Goal: Information Seeking & Learning: Find specific fact

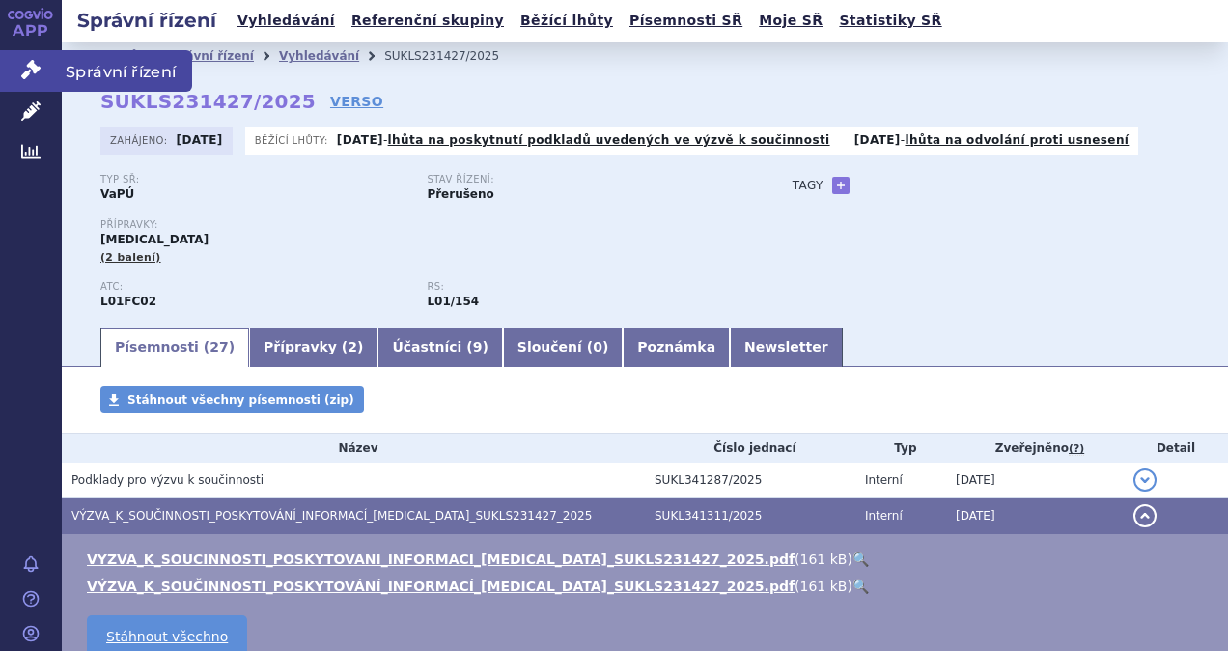
click at [122, 70] on span "Správní řízení" at bounding box center [127, 70] width 130 height 41
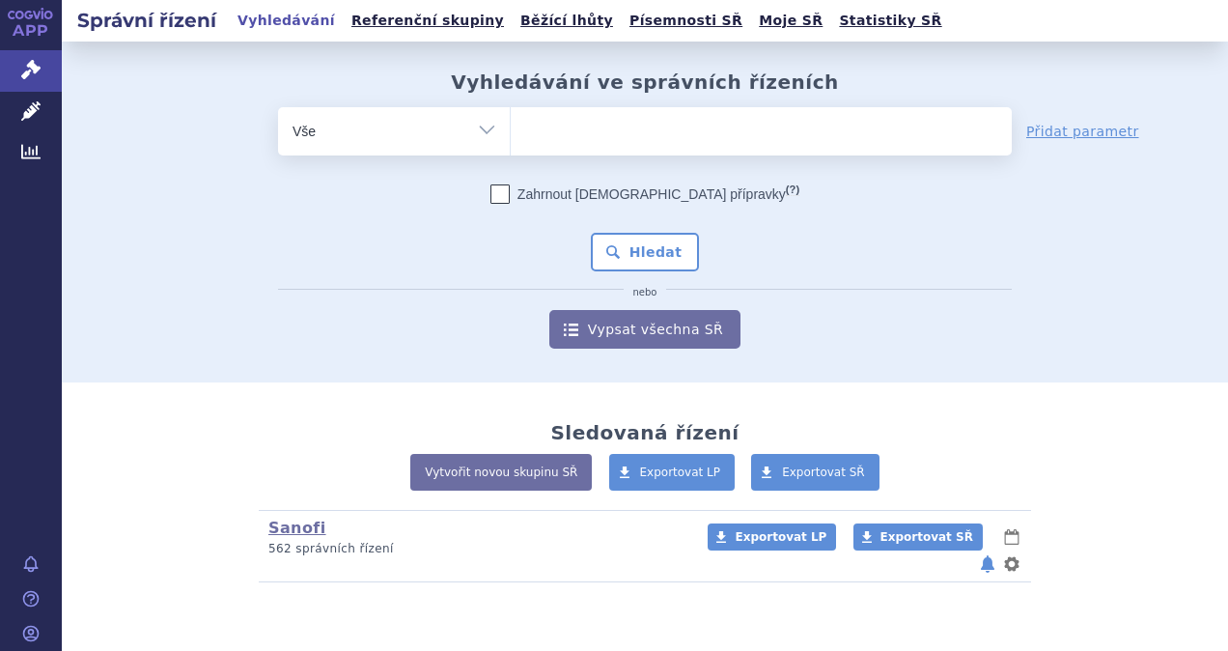
click at [638, 131] on ul at bounding box center [761, 127] width 501 height 41
click at [511, 131] on select at bounding box center [510, 130] width 1 height 48
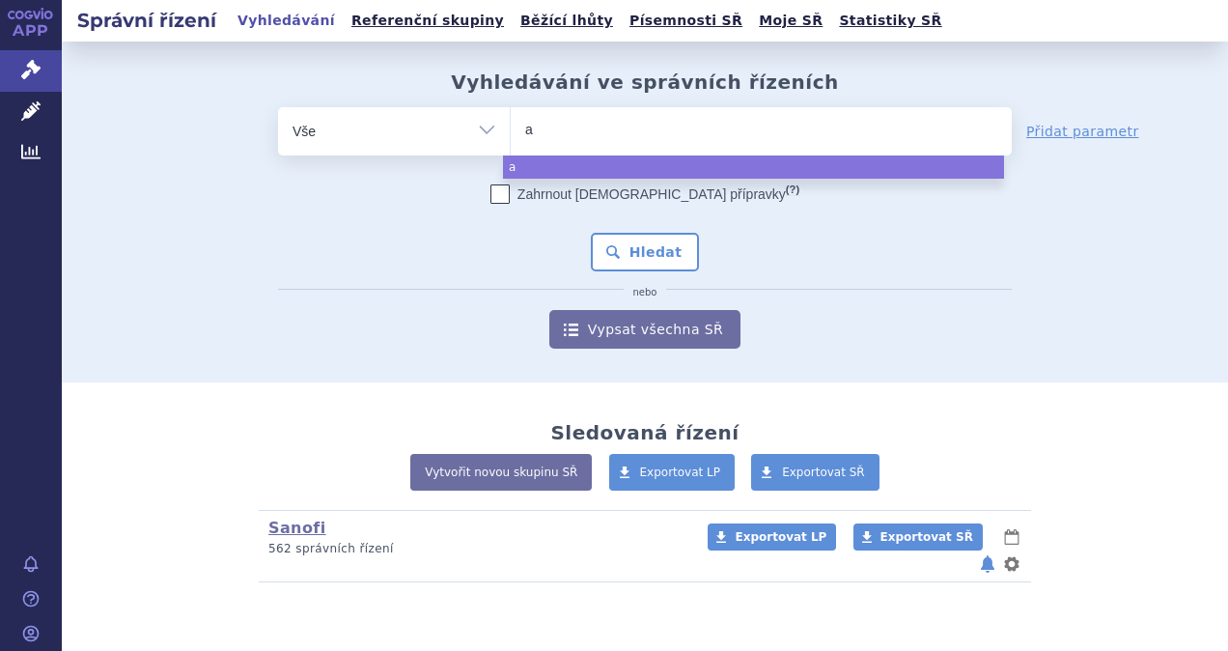
type input "au"
type input "auba"
type input "aubag"
type input "aubagio"
select select "aubagio"
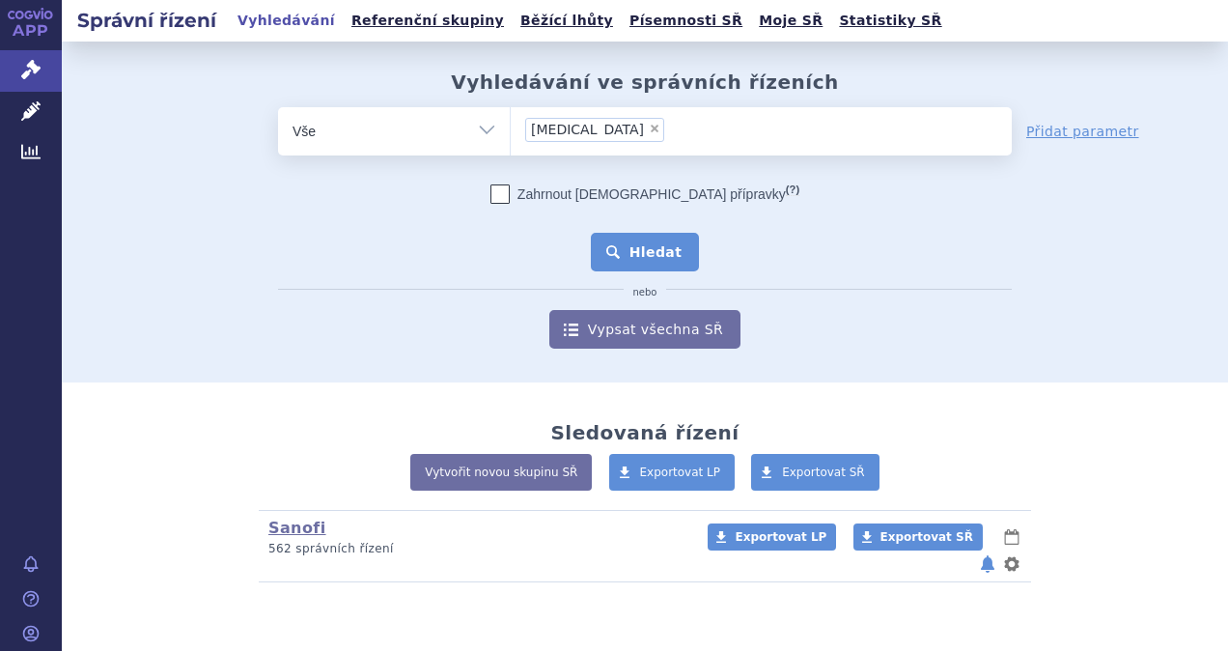
click at [648, 254] on button "Hledat" at bounding box center [645, 252] width 109 height 39
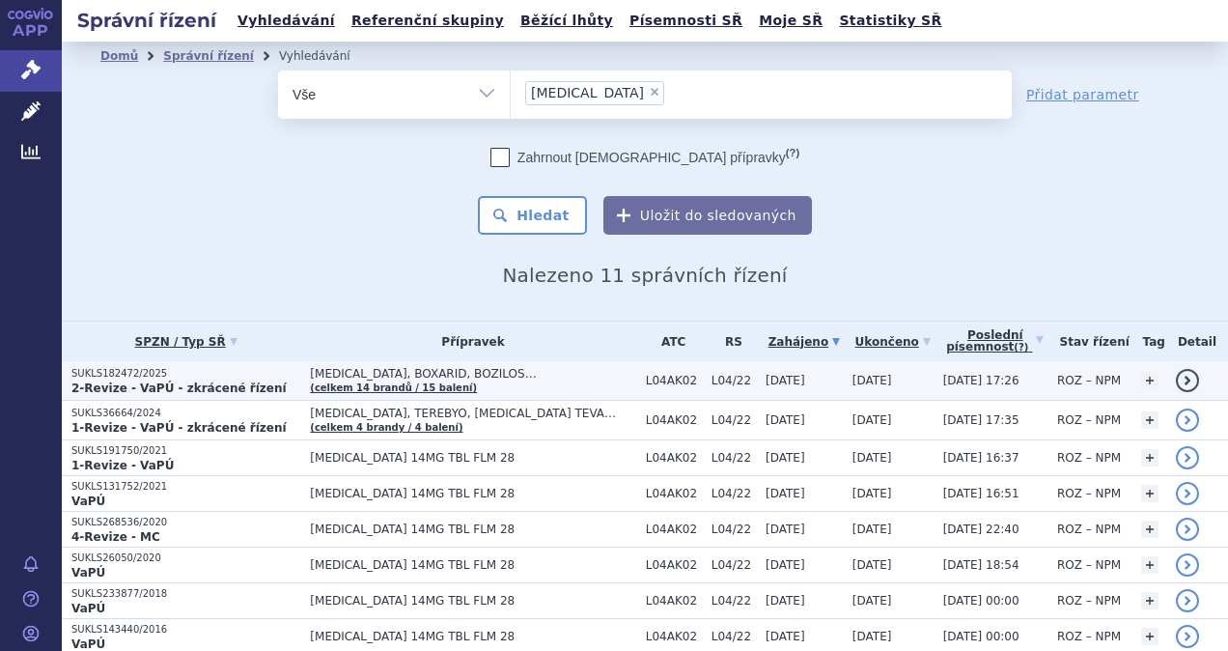
click at [1176, 381] on link "detail" at bounding box center [1187, 380] width 23 height 23
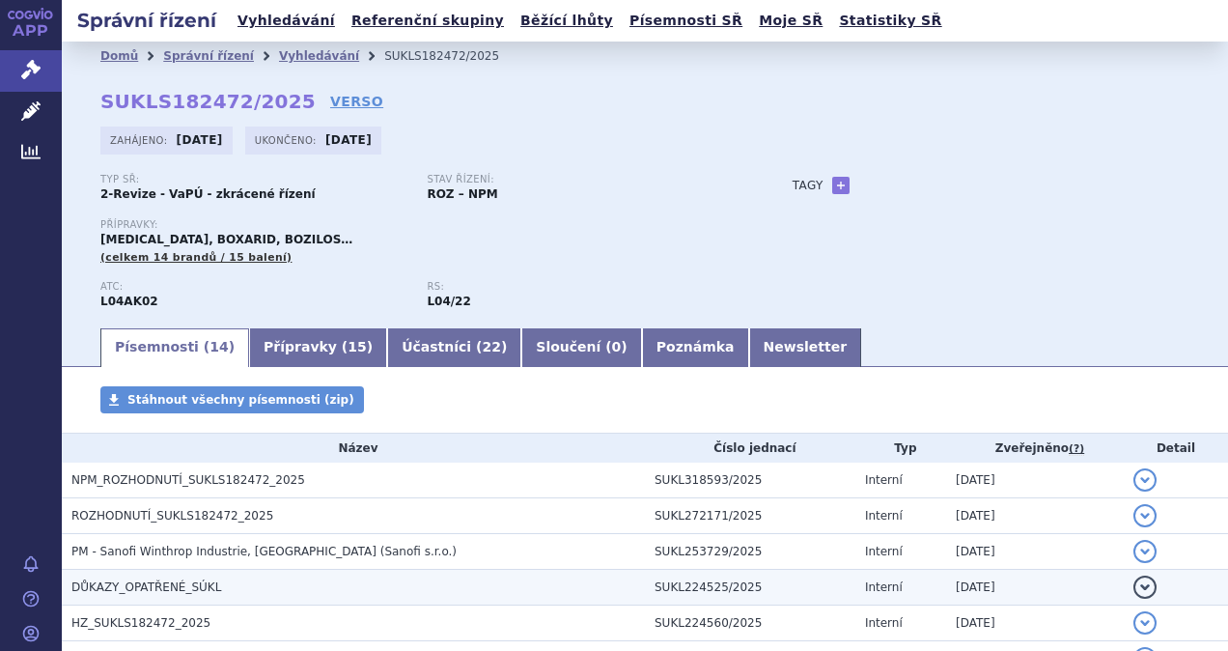
scroll to position [193, 0]
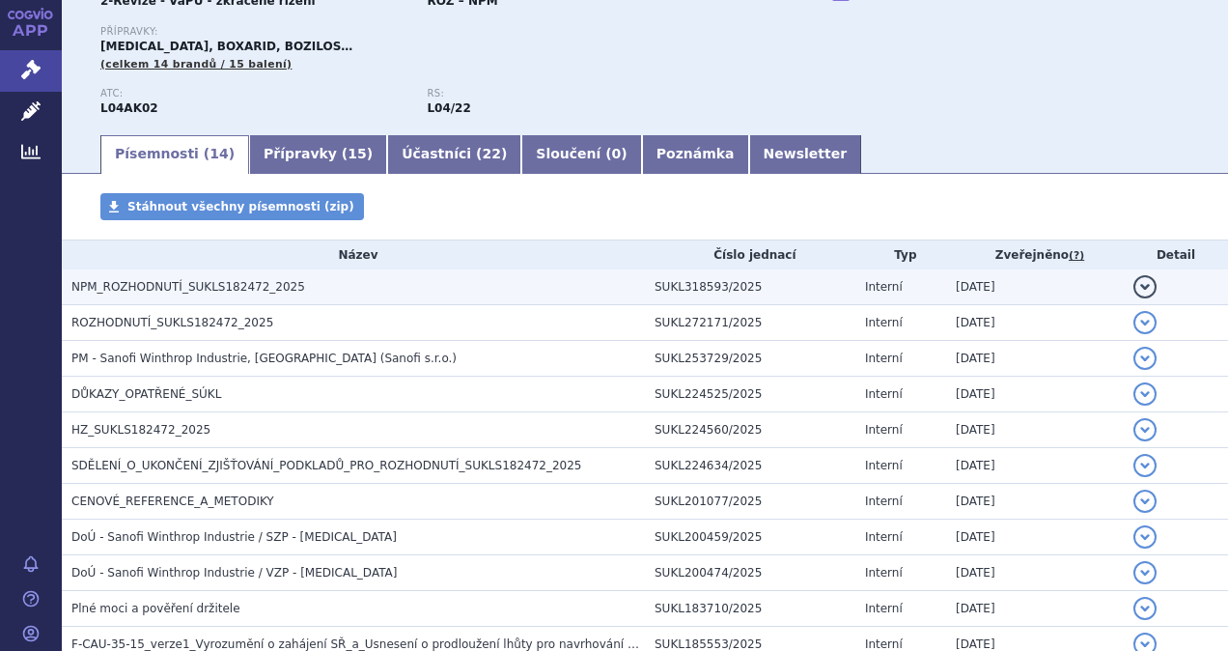
click at [1134, 289] on button "detail" at bounding box center [1145, 286] width 23 height 23
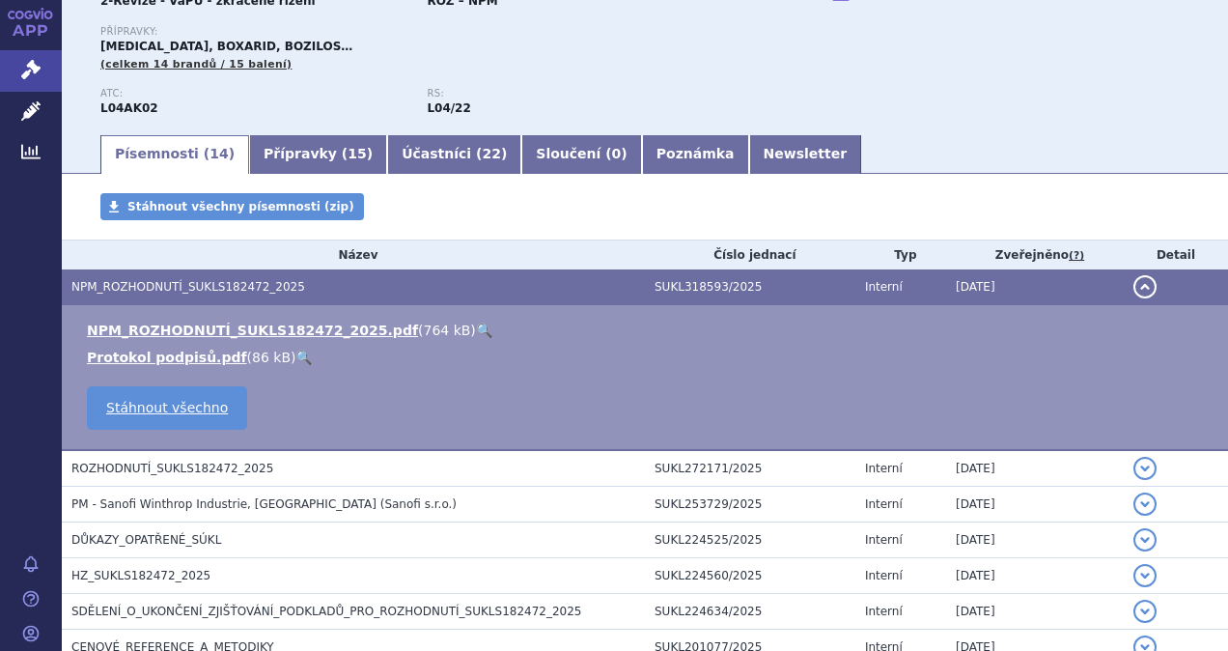
click at [476, 330] on link "🔍" at bounding box center [484, 330] width 16 height 15
click at [88, 69] on span "Správní řízení" at bounding box center [127, 70] width 130 height 41
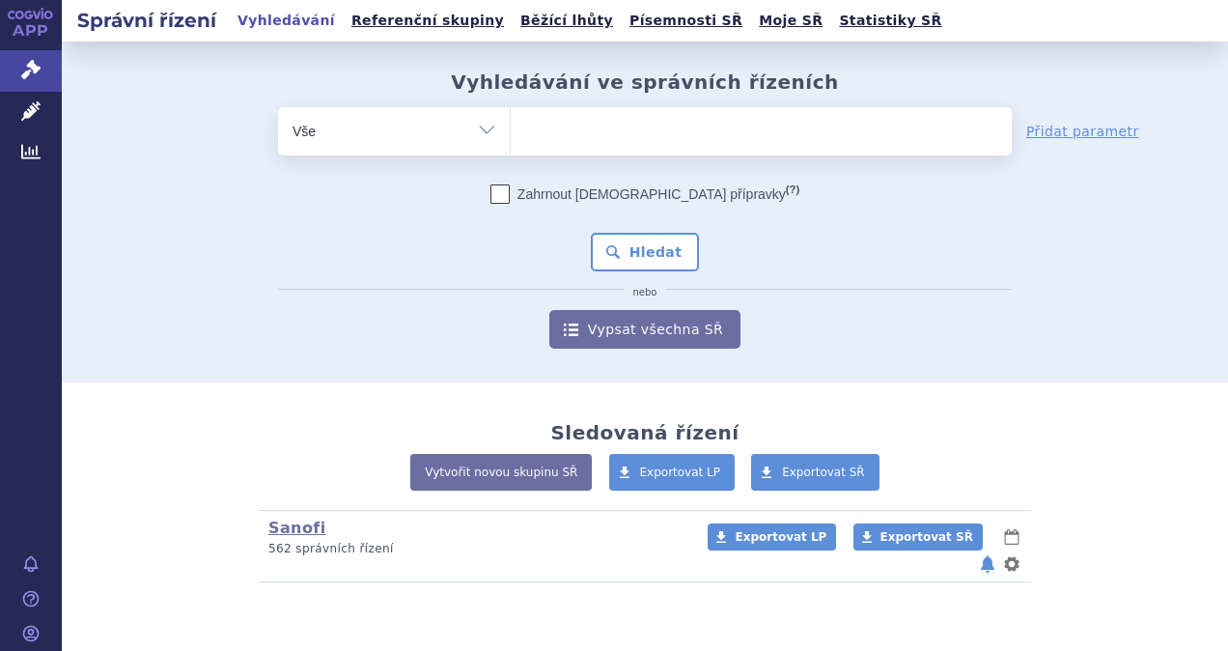
click at [587, 126] on ul at bounding box center [761, 127] width 501 height 41
click at [511, 126] on select at bounding box center [510, 130] width 1 height 48
type input "ke"
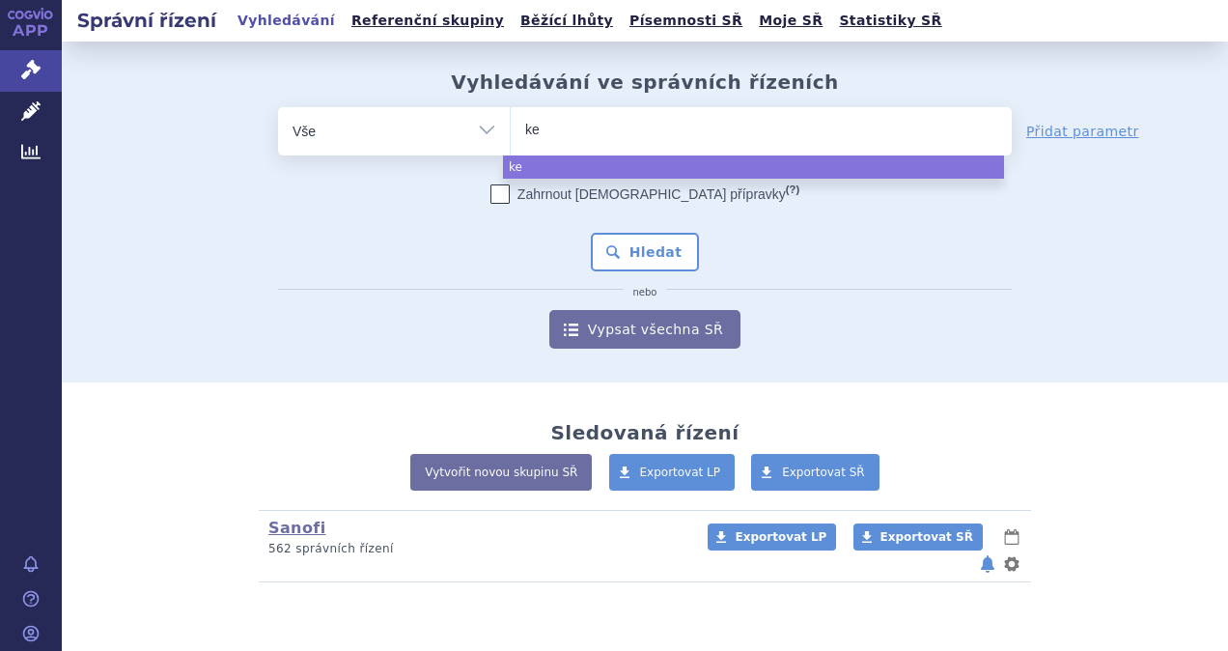
type input "kev"
type input "kevya"
type input "kevyar"
type input "kevy"
type input "kev"
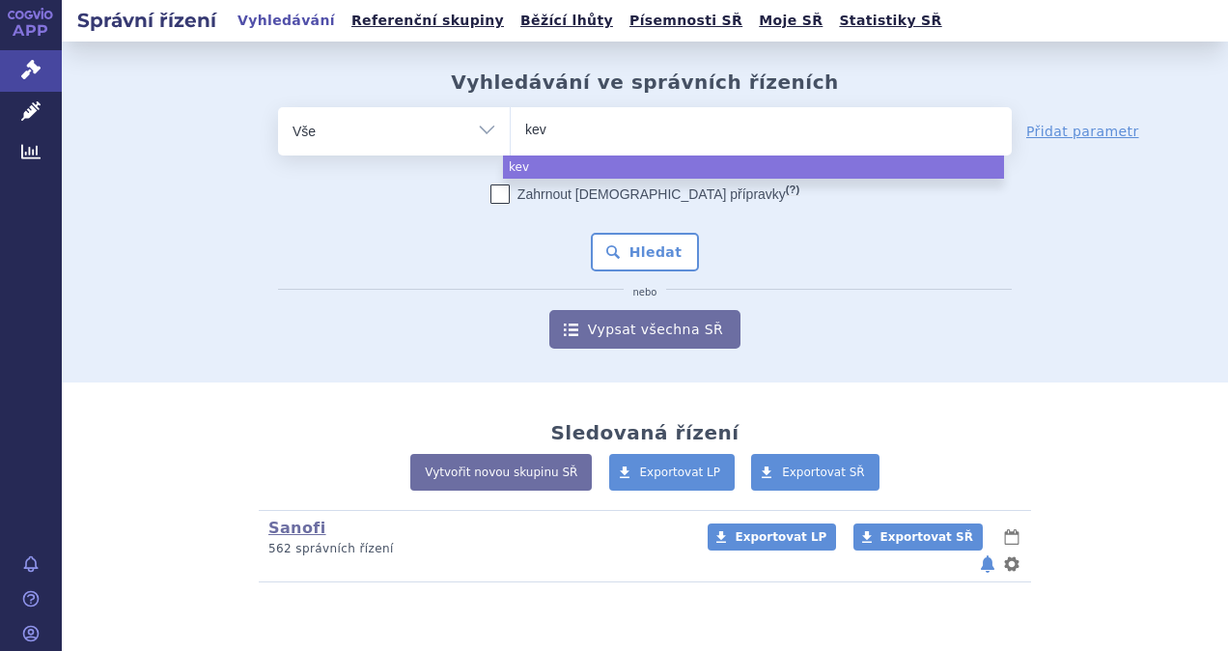
type input "kevz"
type input "kevza"
type input "kevzara"
select select "kevzara"
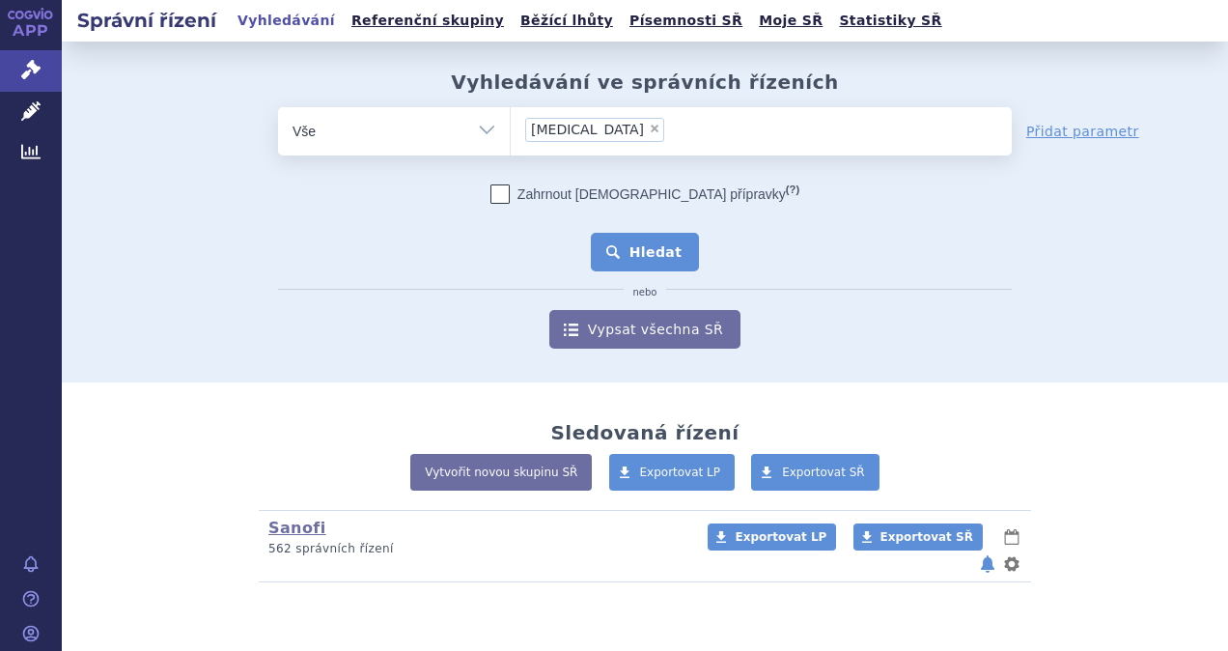
click at [651, 248] on button "Hledat" at bounding box center [645, 252] width 109 height 39
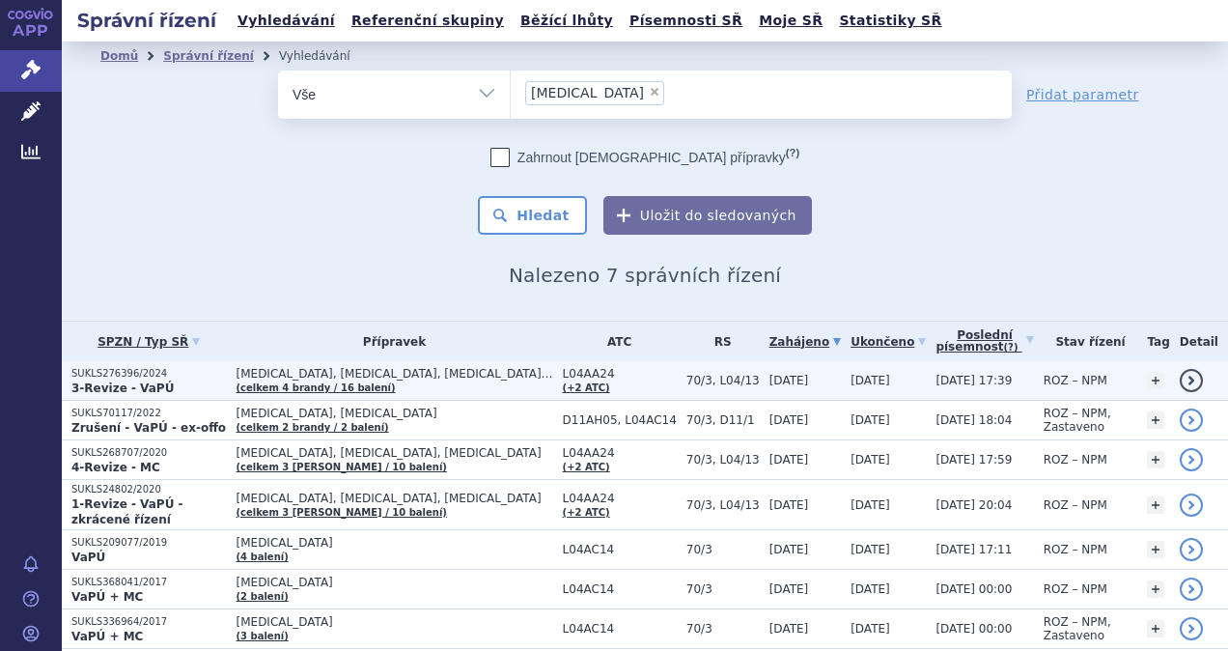
click at [1180, 378] on link "detail" at bounding box center [1191, 380] width 23 height 23
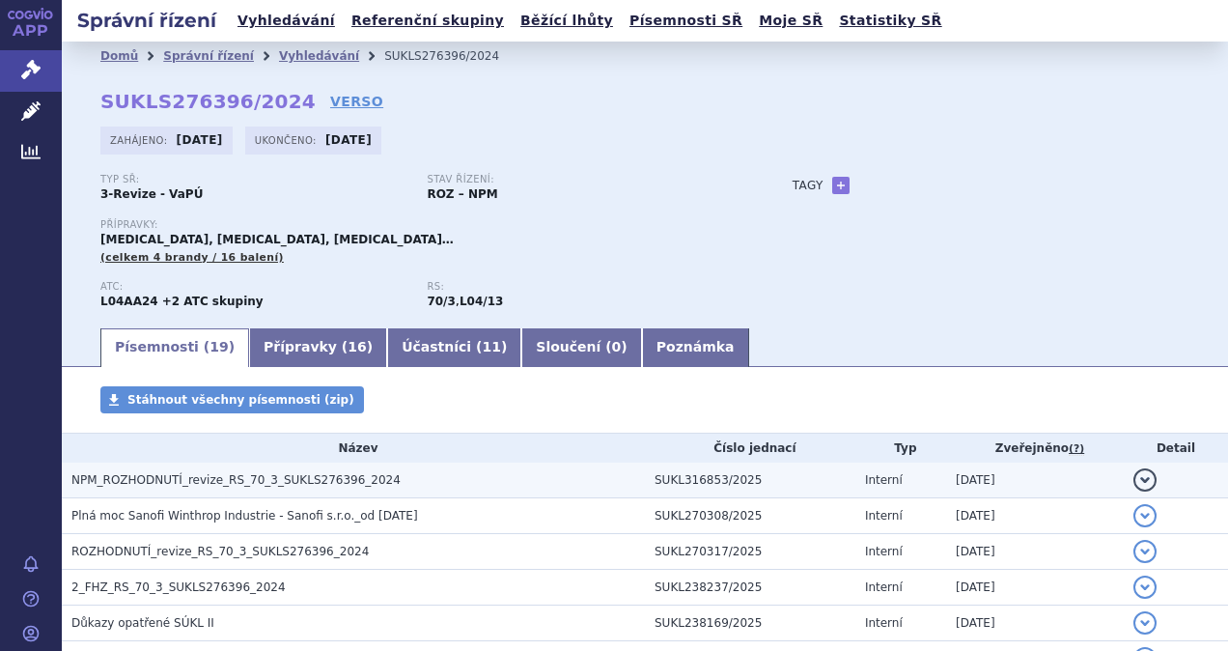
click at [1134, 484] on button "detail" at bounding box center [1145, 479] width 23 height 23
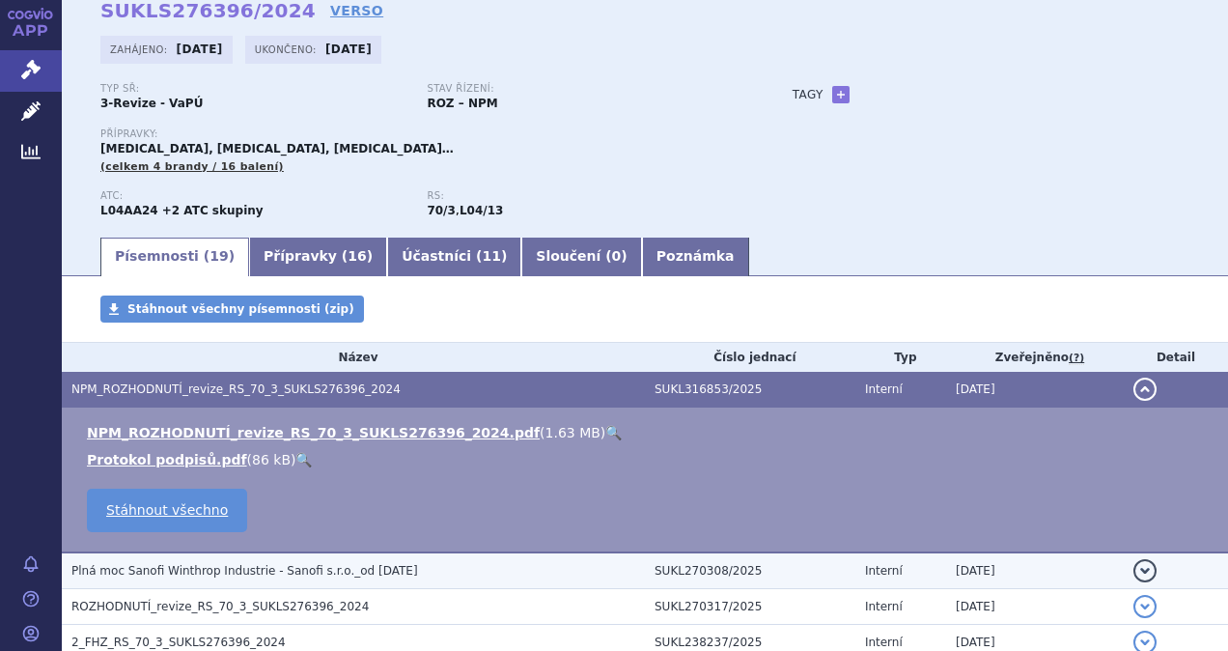
scroll to position [193, 0]
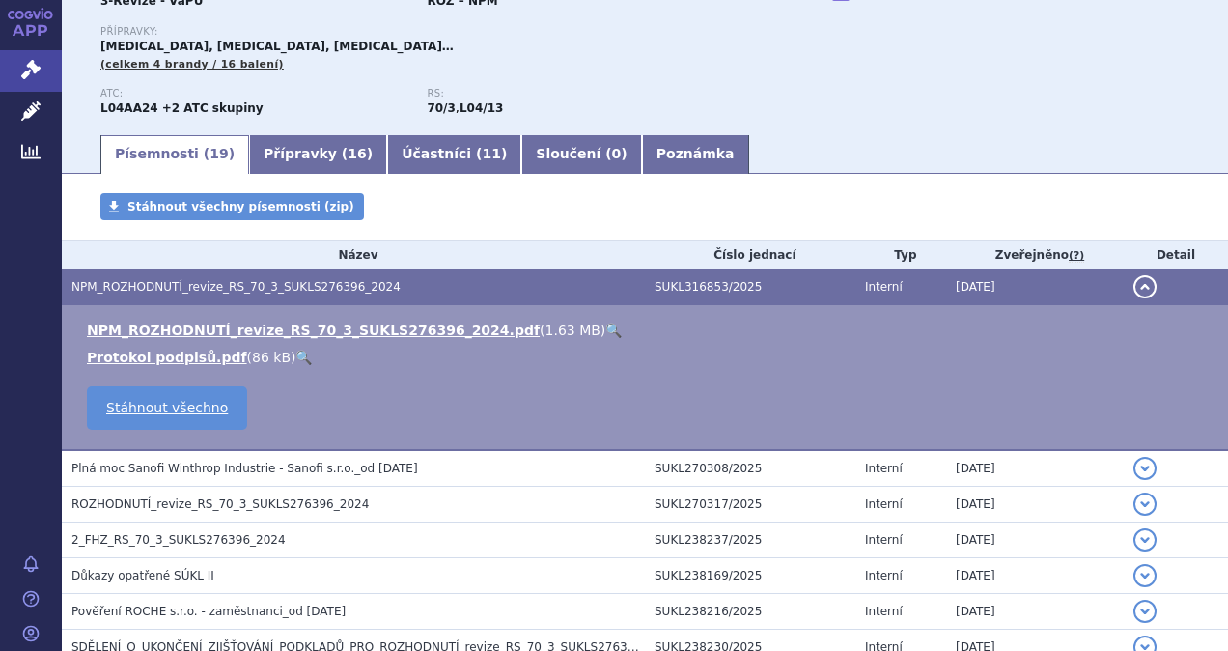
click at [606, 329] on link "🔍" at bounding box center [614, 330] width 16 height 15
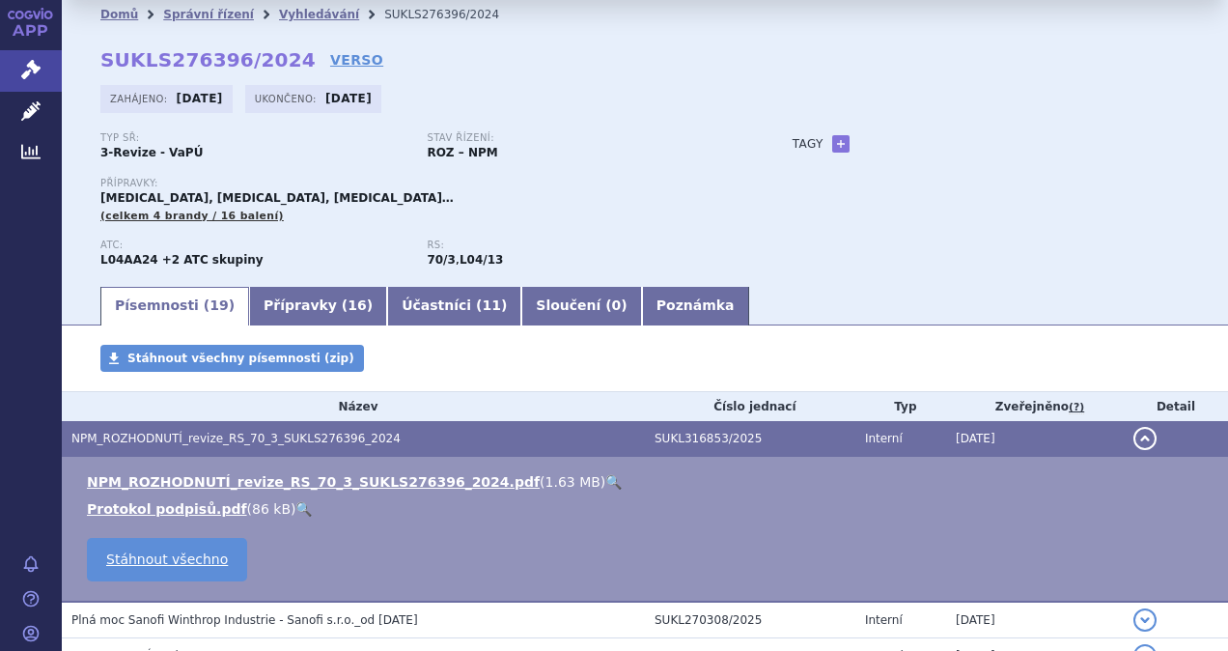
scroll to position [0, 0]
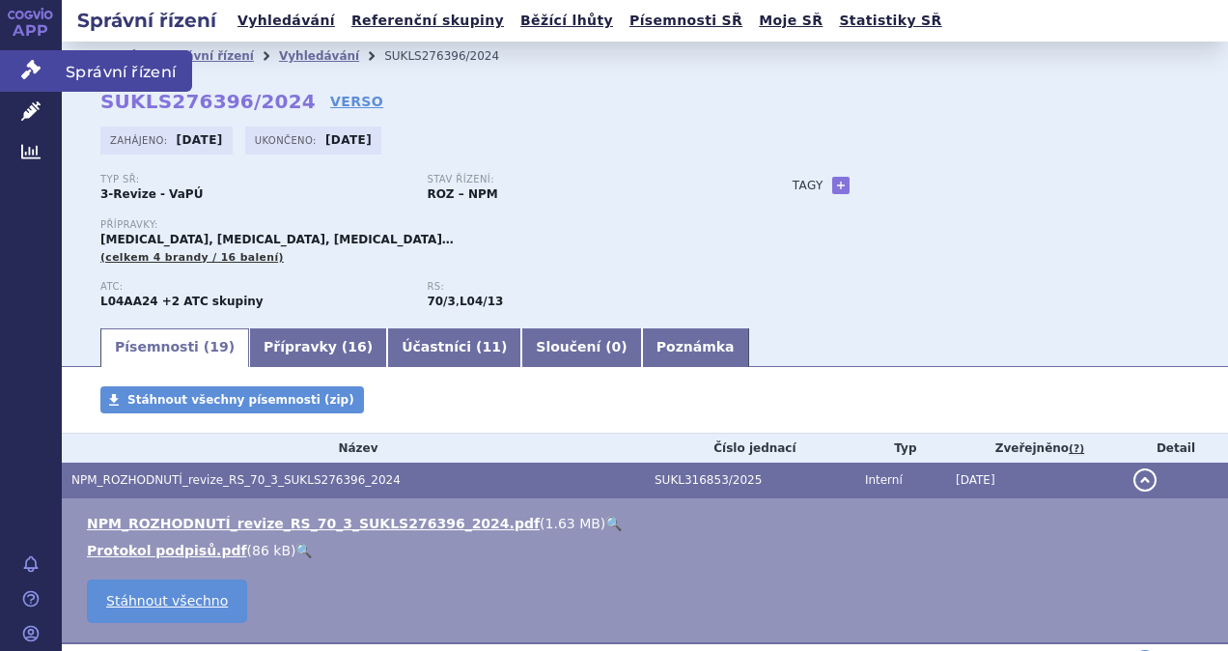
click at [109, 68] on span "Správní řízení" at bounding box center [127, 70] width 130 height 41
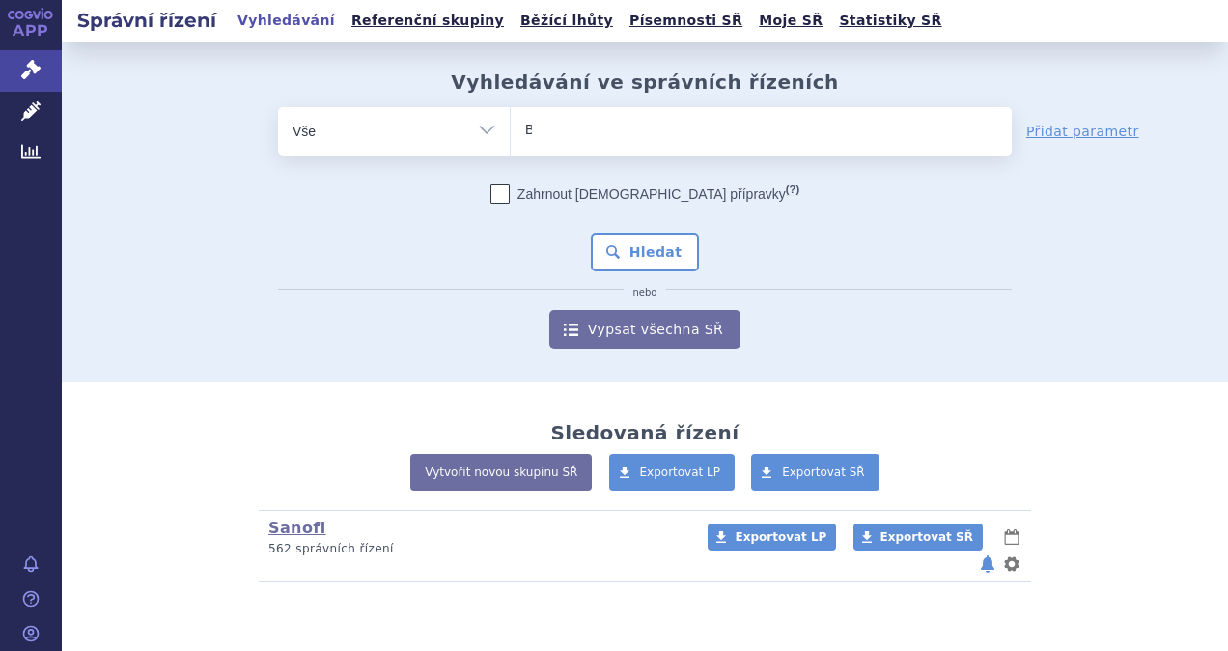
type input "Be"
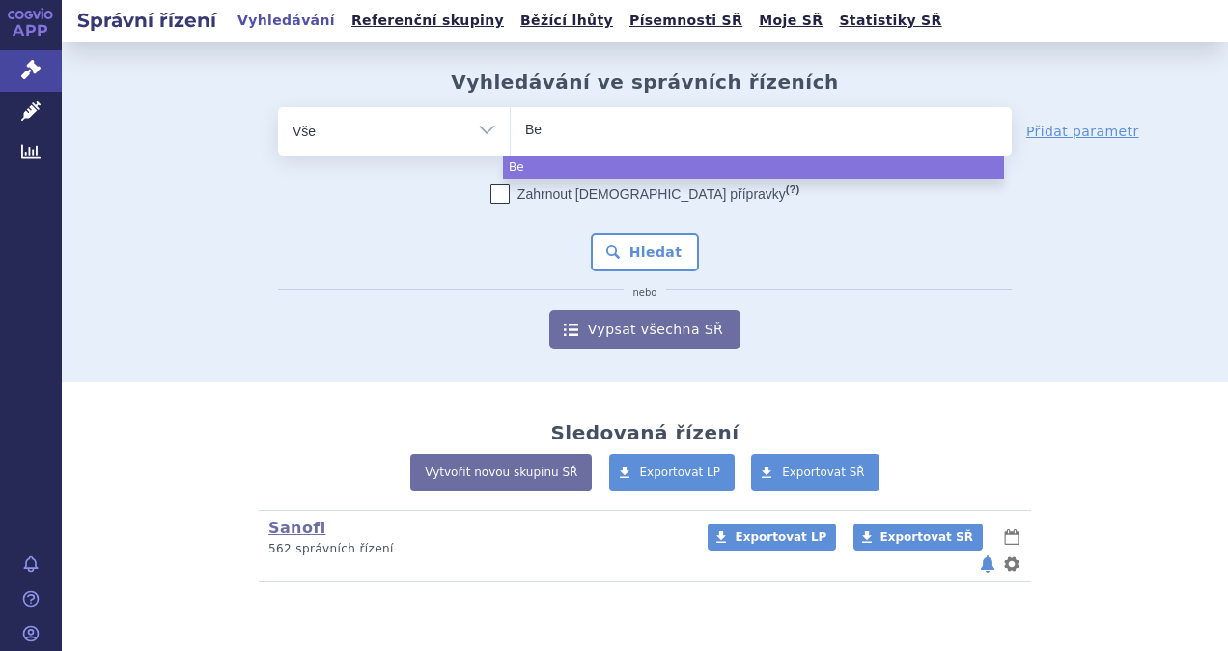
type input "Bez"
type input "Be"
type input "Bey"
type input "Beyf"
type input "Beyfor"
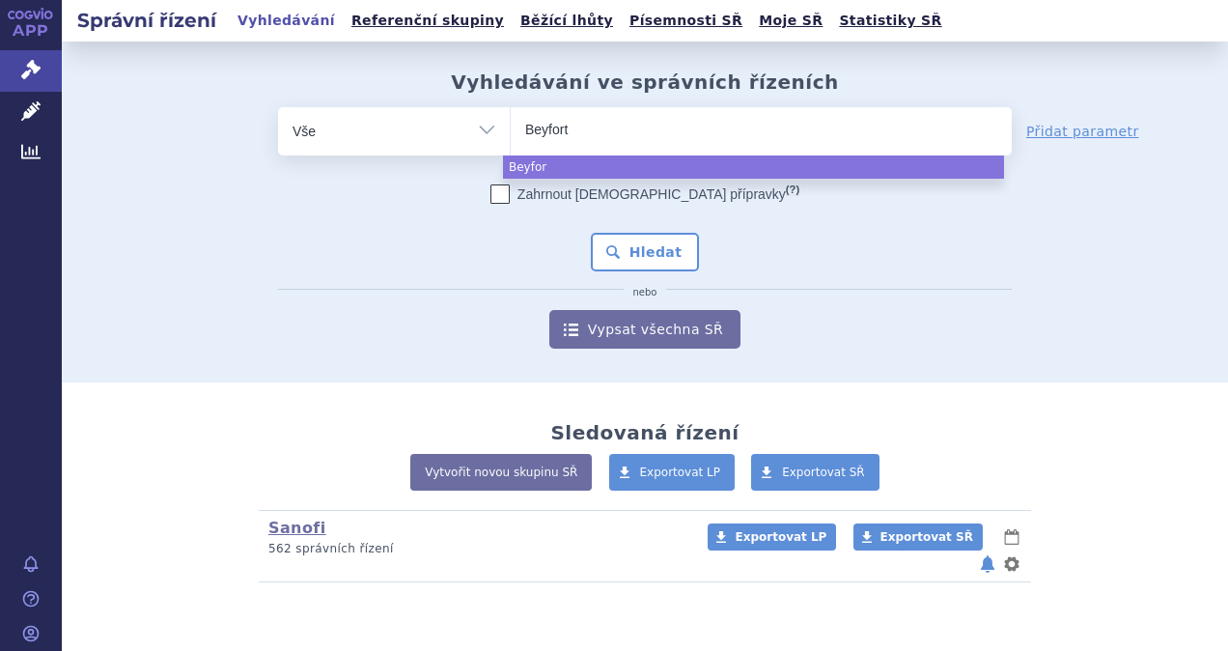
type input "Beyfortu"
type input "Beyfortus"
select select "Beyfortus"
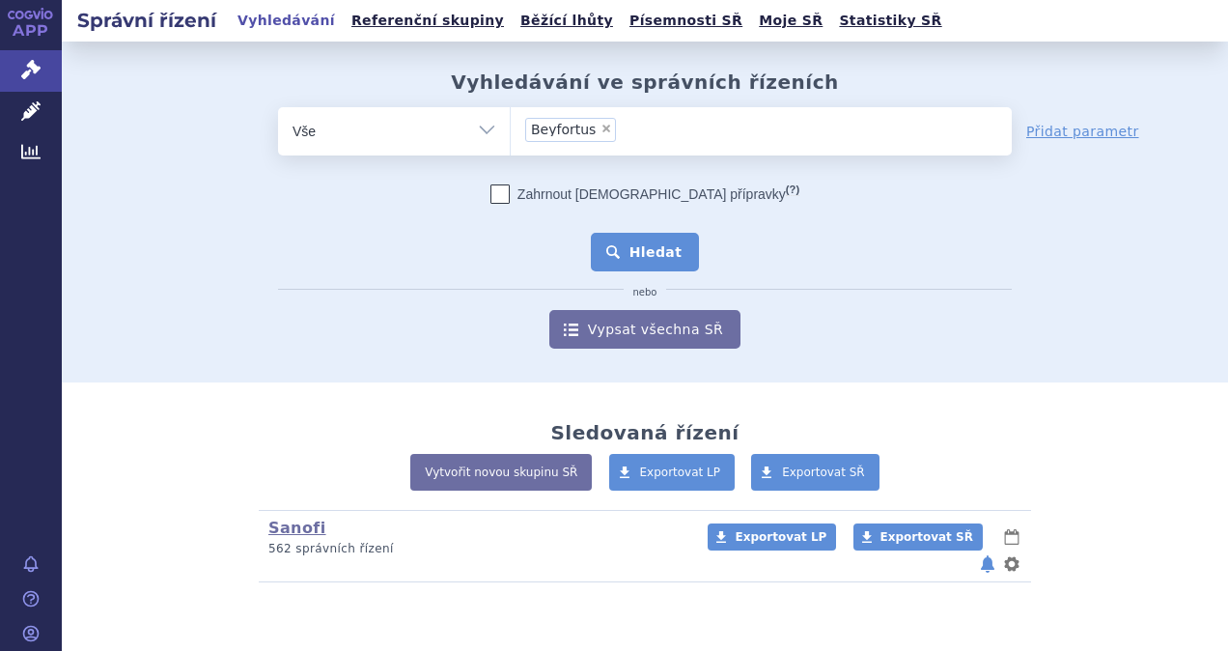
click at [643, 262] on button "Hledat" at bounding box center [645, 252] width 109 height 39
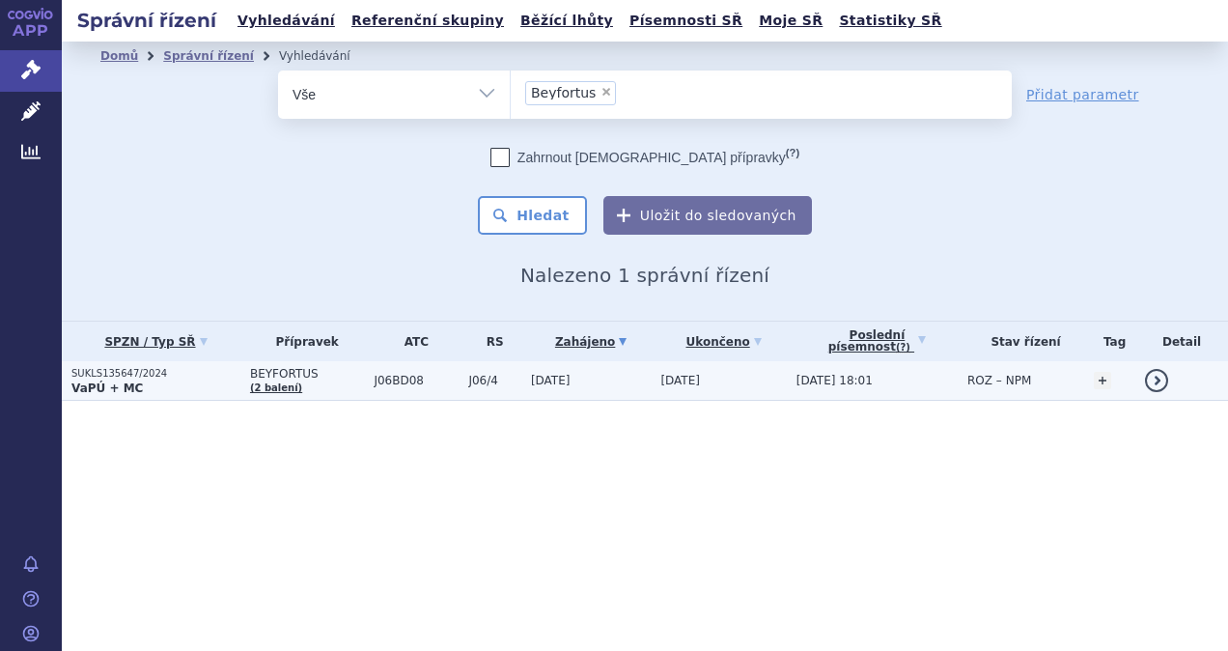
click at [85, 383] on strong "VaPÚ + MC" at bounding box center [106, 388] width 71 height 14
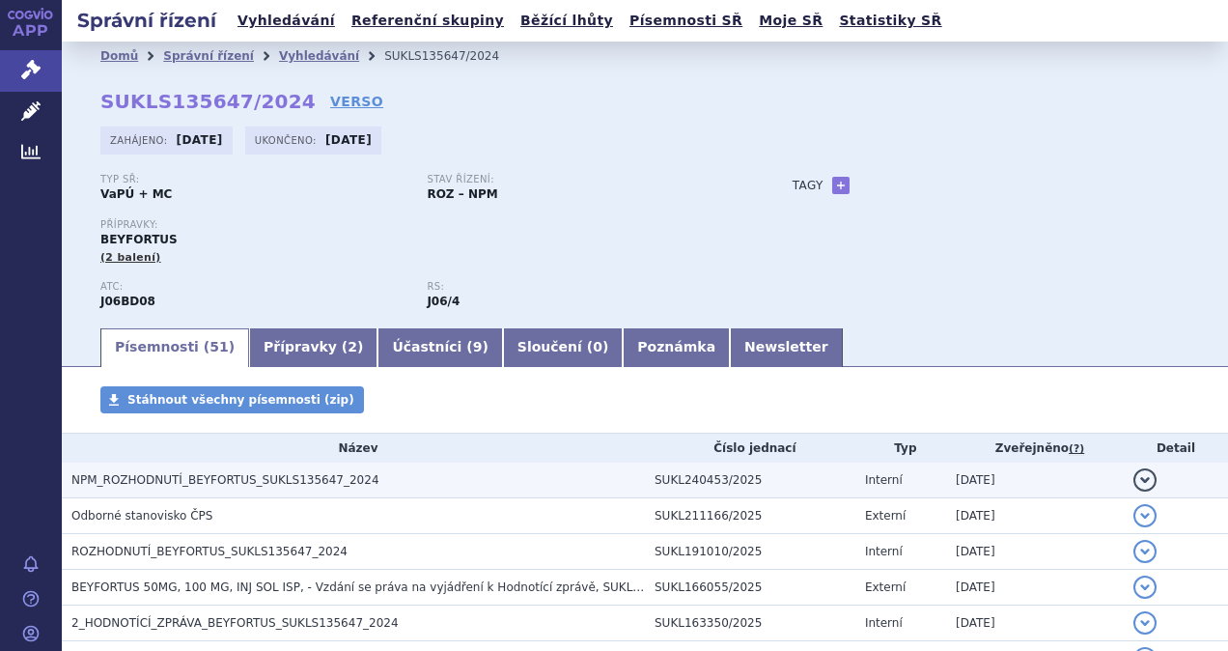
click at [1135, 478] on button "detail" at bounding box center [1145, 479] width 23 height 23
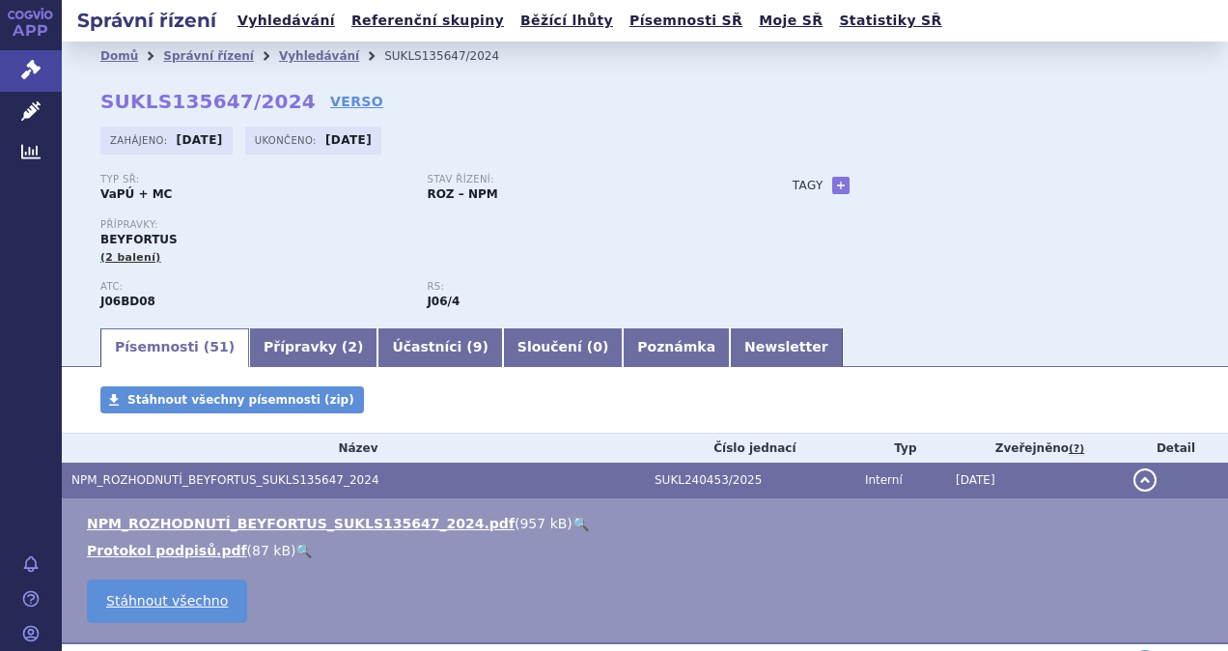
click at [573, 522] on link "🔍" at bounding box center [581, 523] width 16 height 15
click at [174, 73] on span "Správní řízení" at bounding box center [127, 70] width 130 height 41
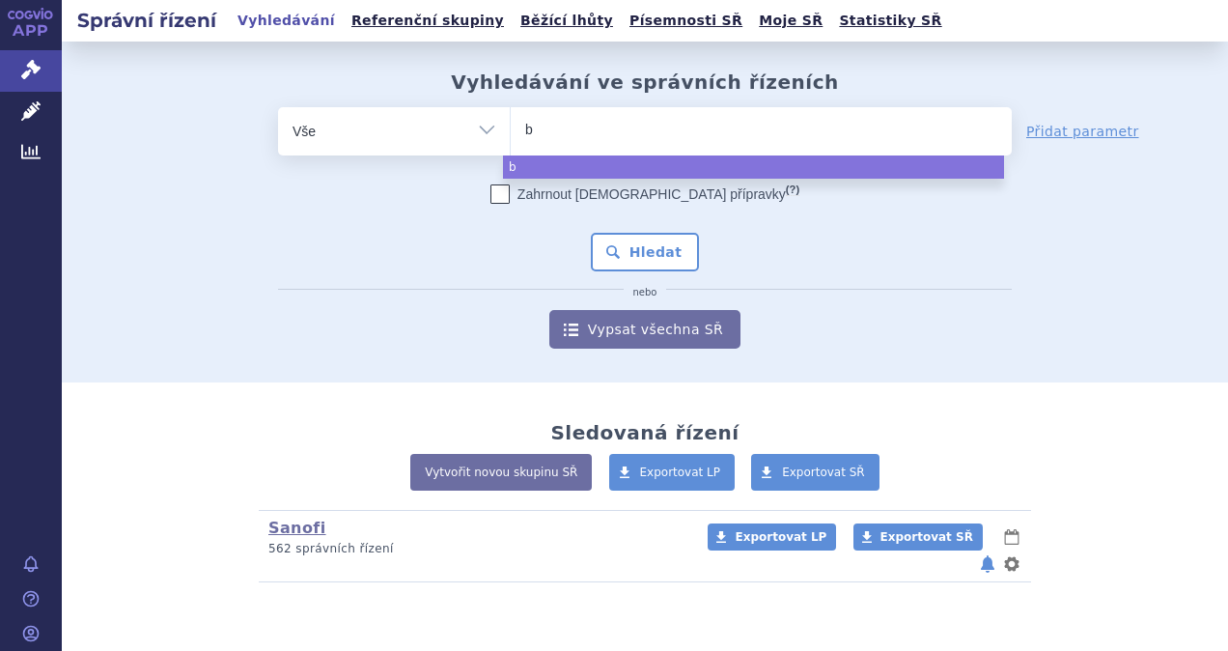
type input "be"
type input "bez"
type input "be"
type input "bey"
type input "beyf"
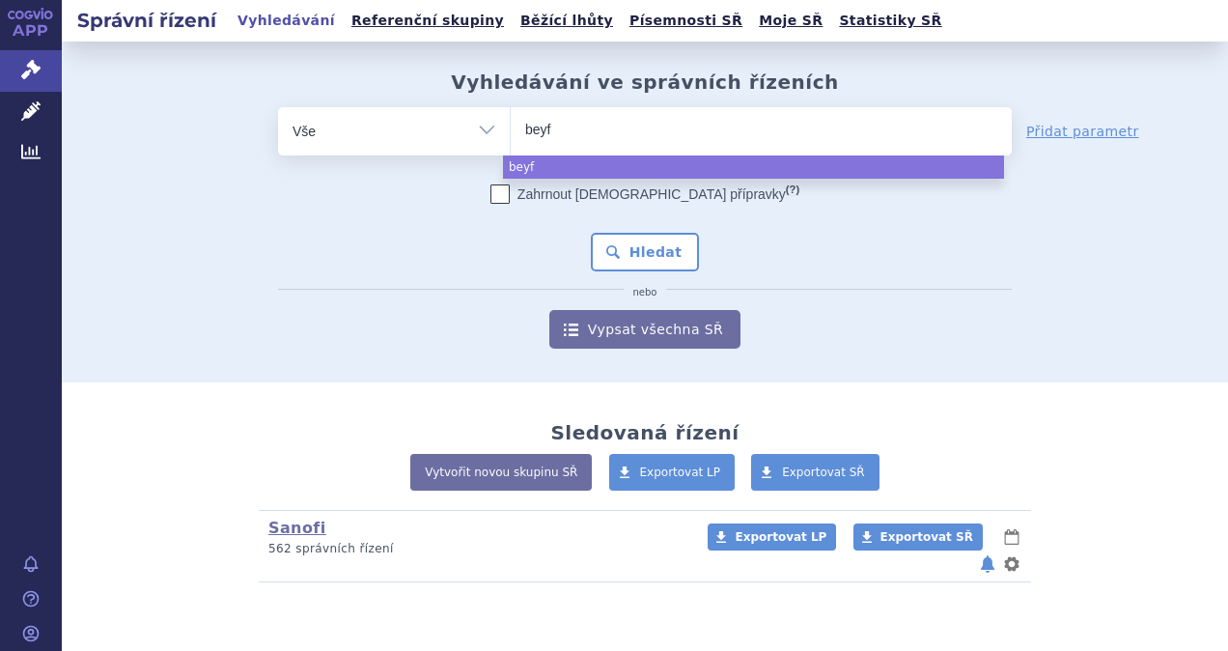
type input "beyfo"
type input "beyfor"
type input "beyfortu"
type input "beyfortus"
select select "beyfortus"
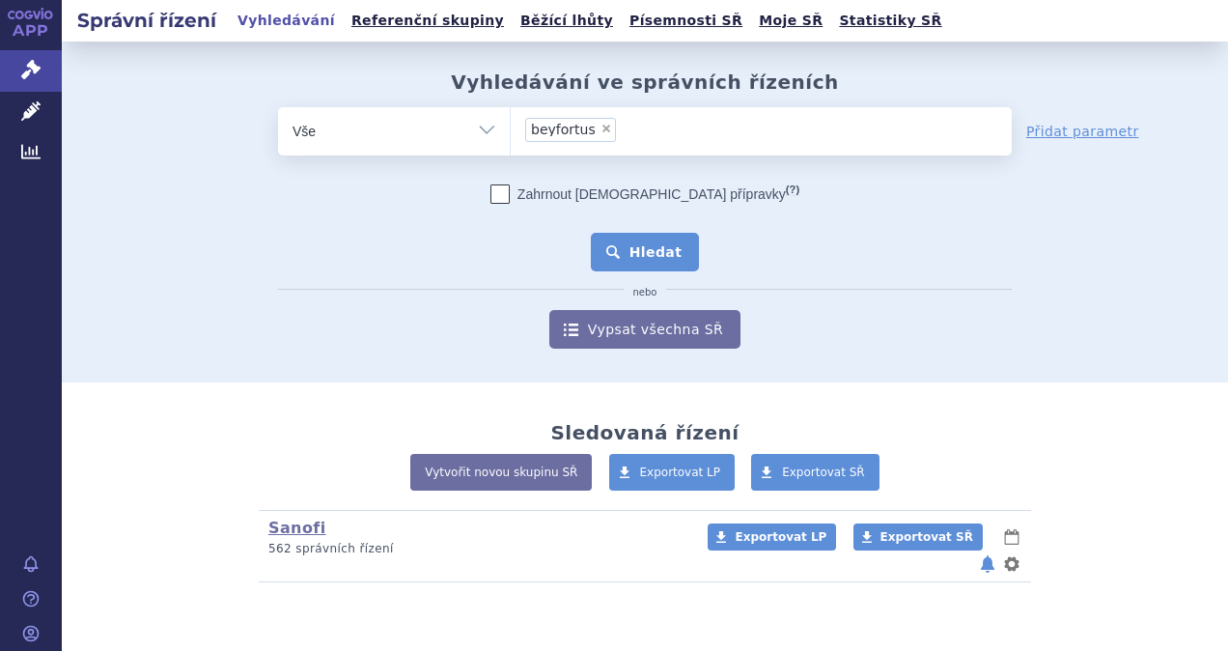
click at [653, 267] on button "Hledat" at bounding box center [645, 252] width 109 height 39
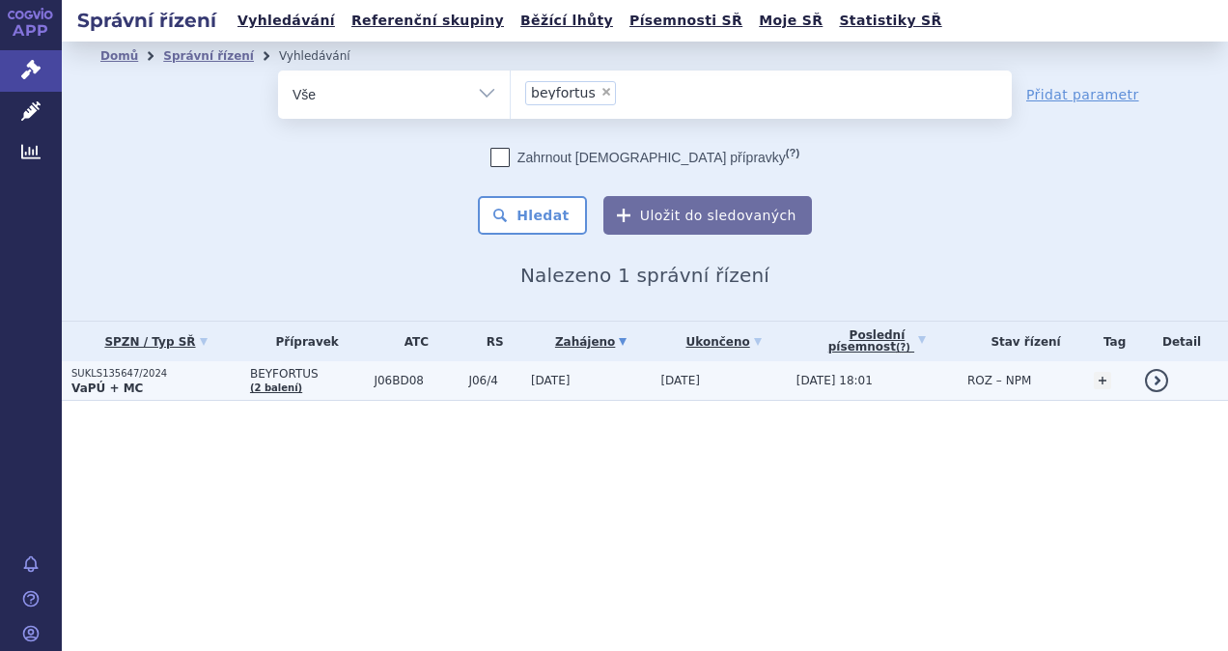
click at [100, 386] on strong "VaPÚ + MC" at bounding box center [106, 388] width 71 height 14
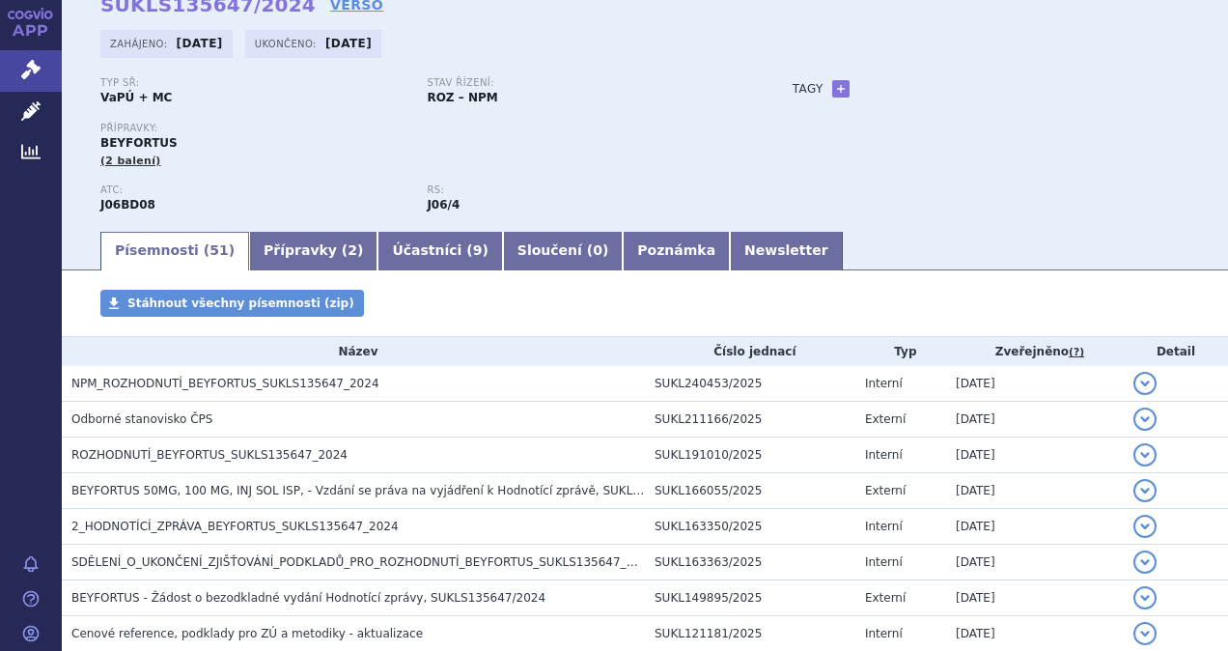
scroll to position [97, 0]
click at [328, 162] on div "Přípravky: [GEOGRAPHIC_DATA] (2 balení)" at bounding box center [427, 146] width 654 height 46
